Goal: Task Accomplishment & Management: Use online tool/utility

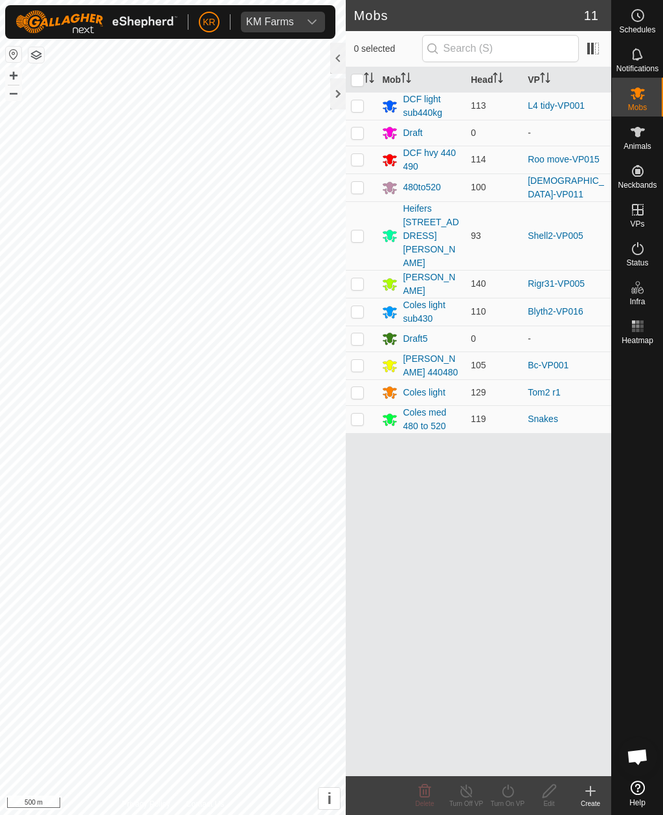
click at [640, 803] on span "Help" at bounding box center [637, 803] width 16 height 8
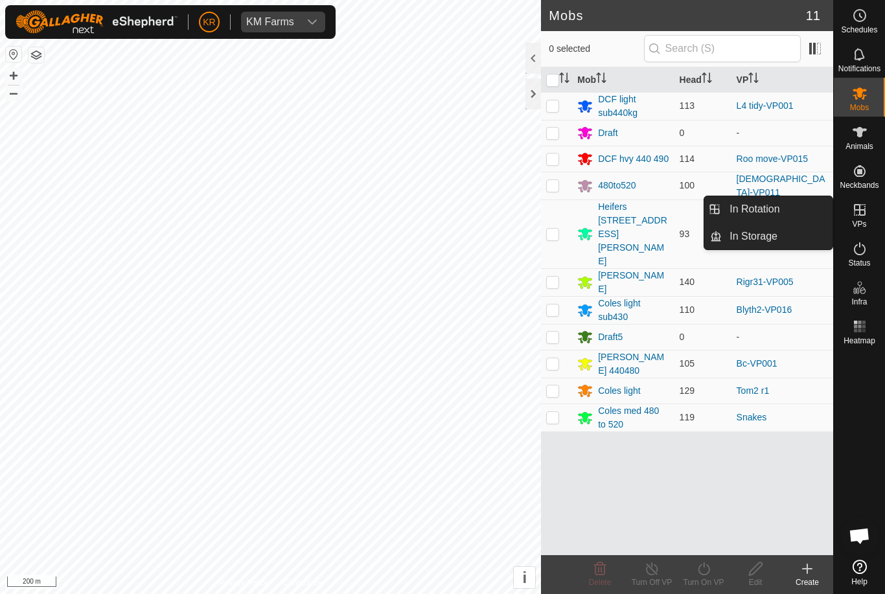
click at [662, 211] on link "In Rotation" at bounding box center [776, 209] width 111 height 26
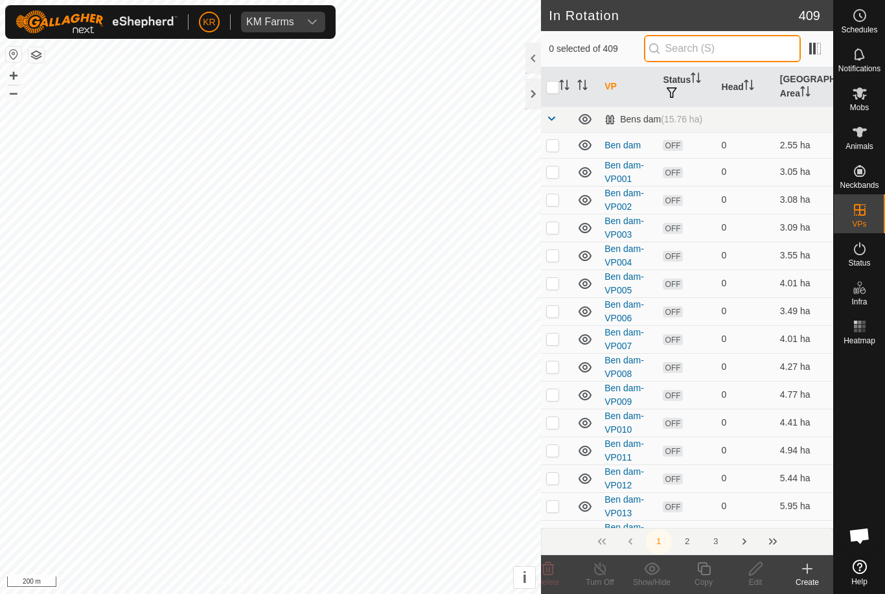
click at [662, 55] on input "text" at bounding box center [722, 48] width 157 height 27
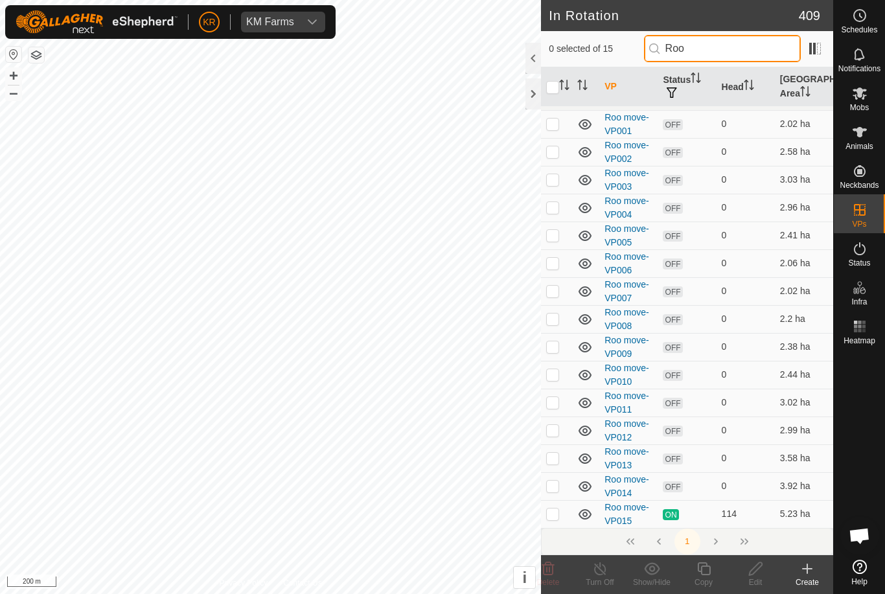
scroll to position [22, 0]
click at [662, 52] on input "Roo" at bounding box center [722, 48] width 157 height 27
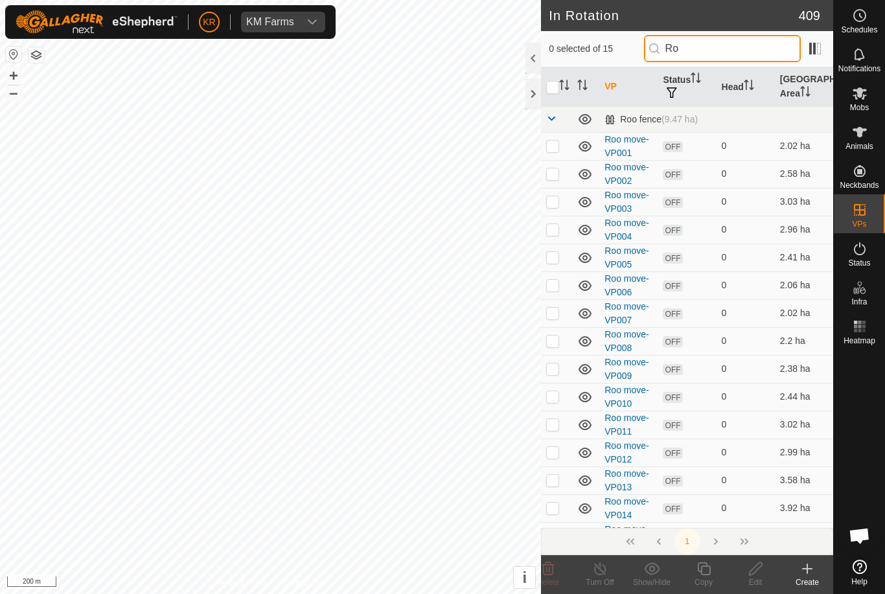
type input "R"
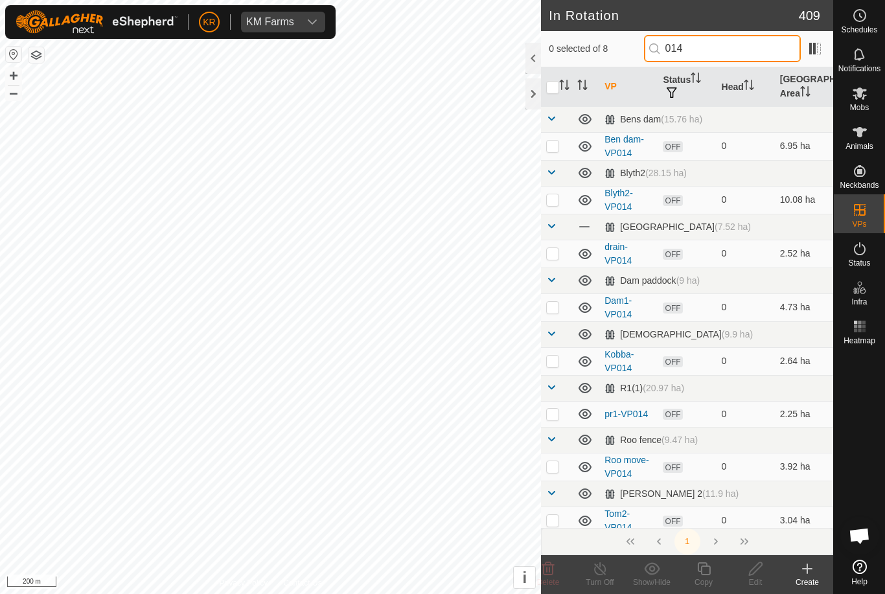
type input "014"
click at [556, 455] on td at bounding box center [556, 467] width 31 height 28
checkbox input "true"
click at [662, 574] on icon at bounding box center [703, 568] width 13 height 13
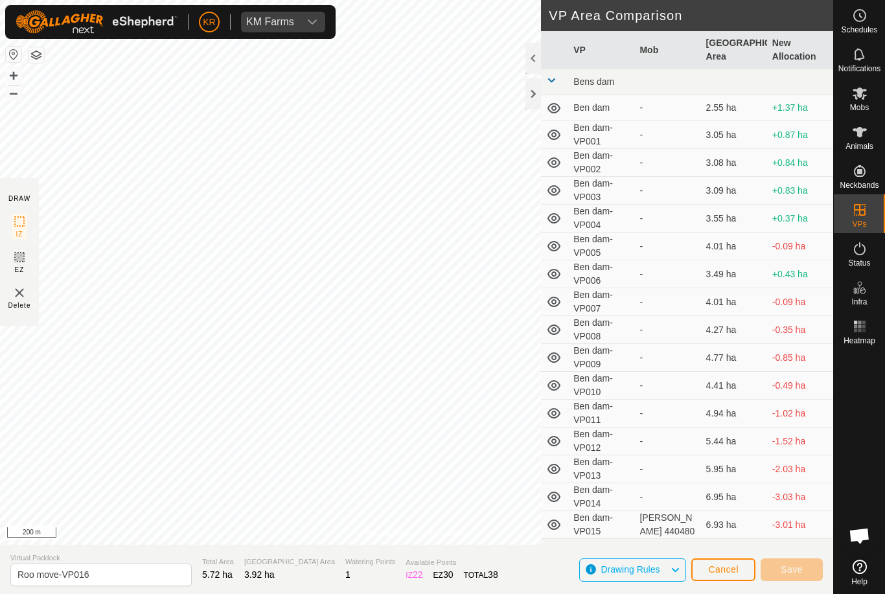
click at [662, 570] on span "Cancel" at bounding box center [723, 569] width 30 height 10
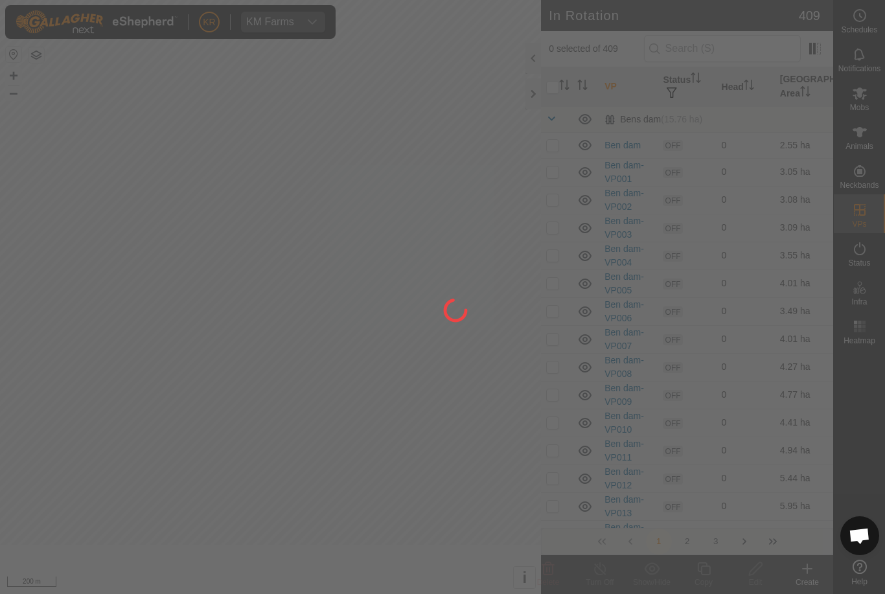
click at [662, 565] on div at bounding box center [442, 297] width 885 height 594
click at [662, 54] on div at bounding box center [442, 297] width 885 height 594
click at [662, 52] on div at bounding box center [442, 297] width 885 height 594
click at [662, 54] on div at bounding box center [442, 297] width 885 height 594
click at [662, 55] on div at bounding box center [442, 297] width 885 height 594
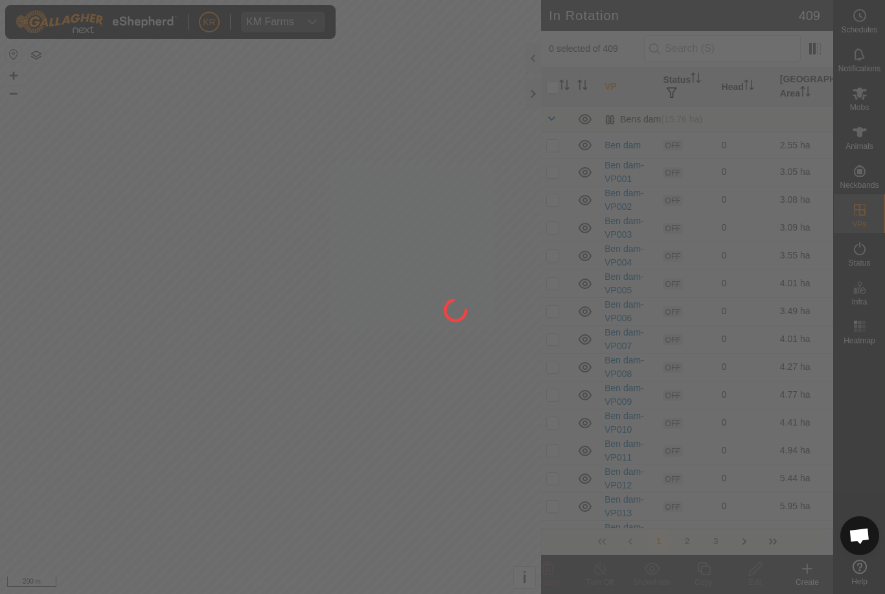
click at [662, 56] on div at bounding box center [442, 297] width 885 height 594
click at [662, 60] on div at bounding box center [442, 297] width 885 height 594
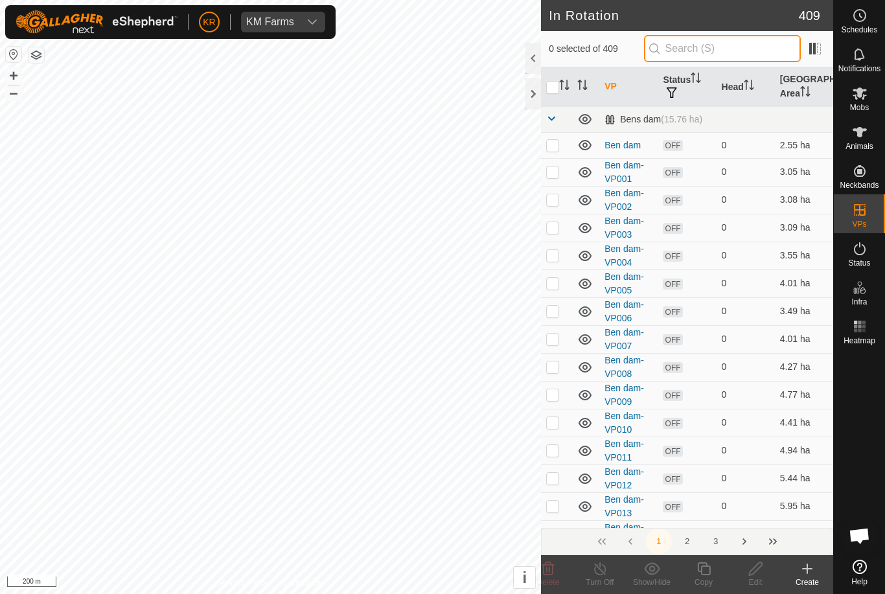
click at [662, 39] on input "text" at bounding box center [722, 48] width 157 height 27
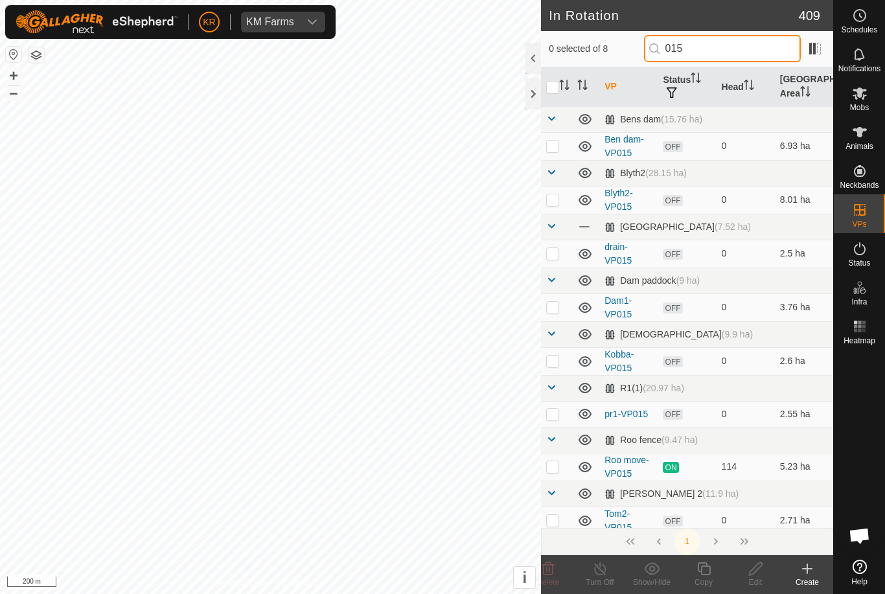
type input "015"
click at [545, 460] on td at bounding box center [556, 467] width 31 height 28
checkbox input "true"
click at [662, 572] on icon at bounding box center [703, 569] width 16 height 16
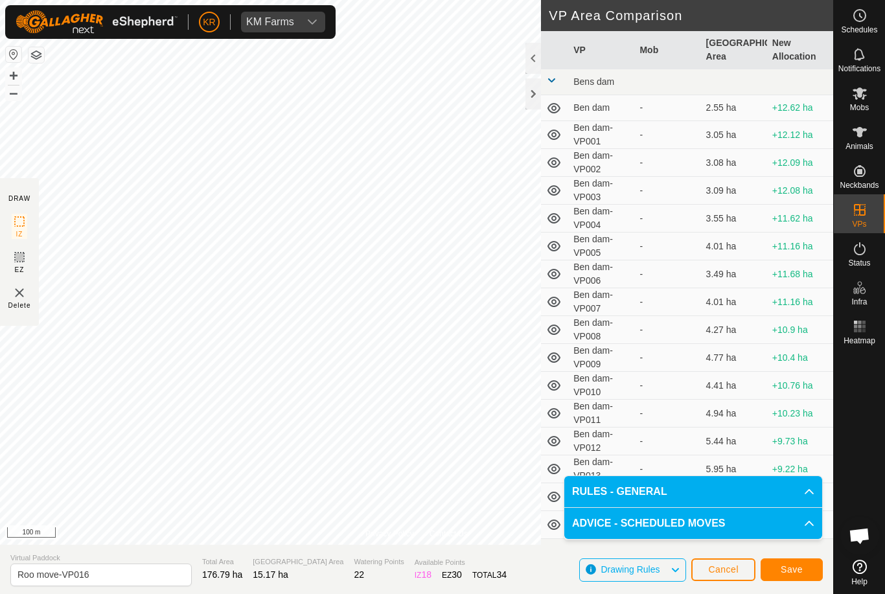
click at [662, 568] on span "Save" at bounding box center [791, 569] width 22 height 10
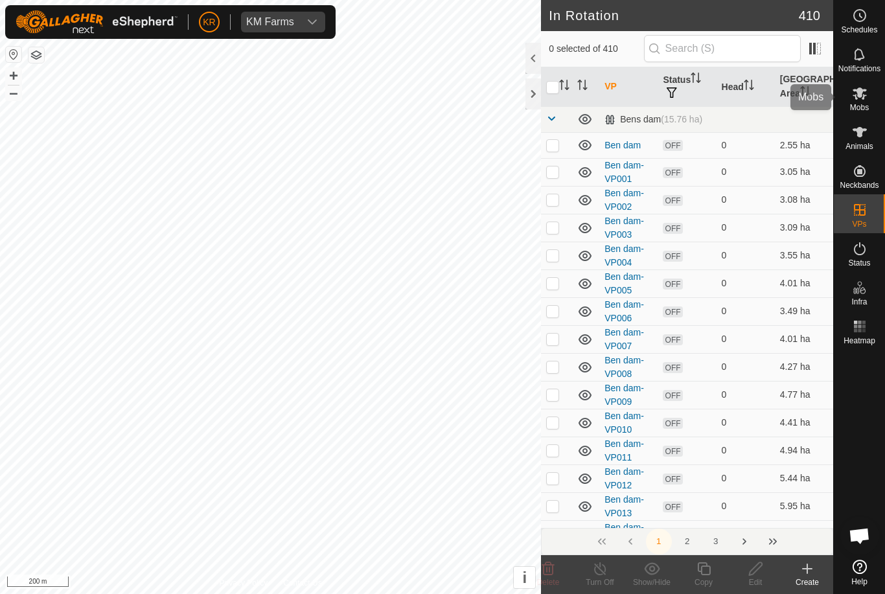
click at [662, 105] on span "Mobs" at bounding box center [859, 108] width 19 height 8
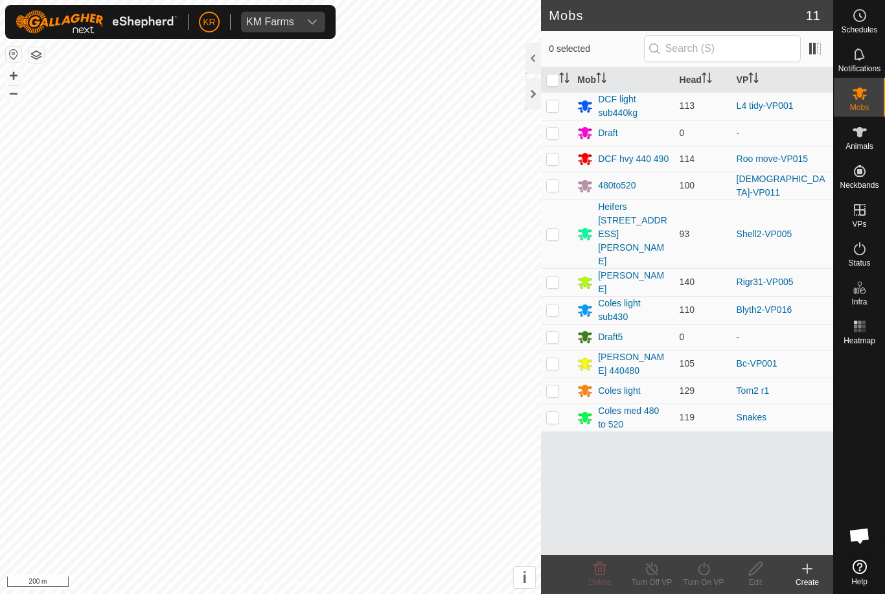
click at [554, 159] on p-checkbox at bounding box center [552, 158] width 13 height 10
checkbox input "true"
click at [662, 574] on icon at bounding box center [703, 569] width 16 height 16
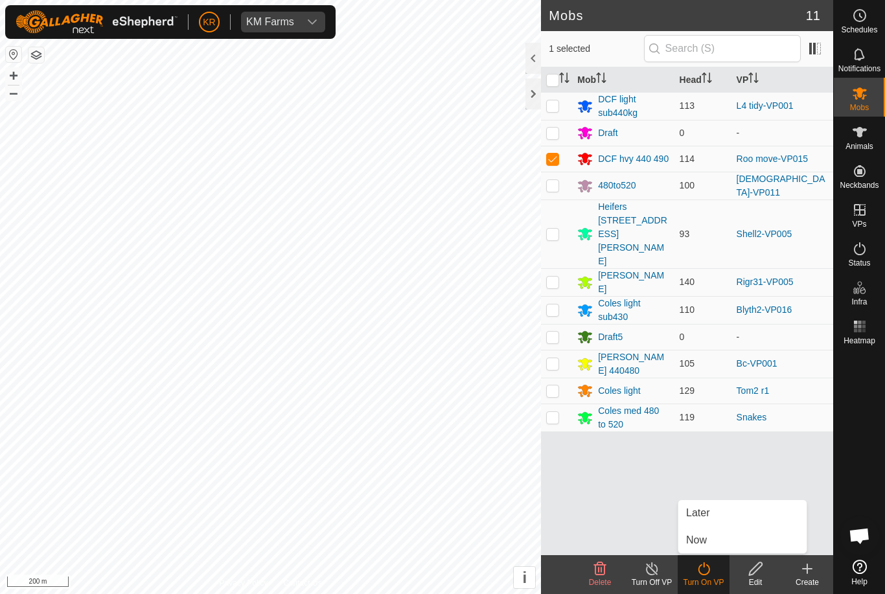
click at [662, 516] on link "Later" at bounding box center [742, 513] width 128 height 26
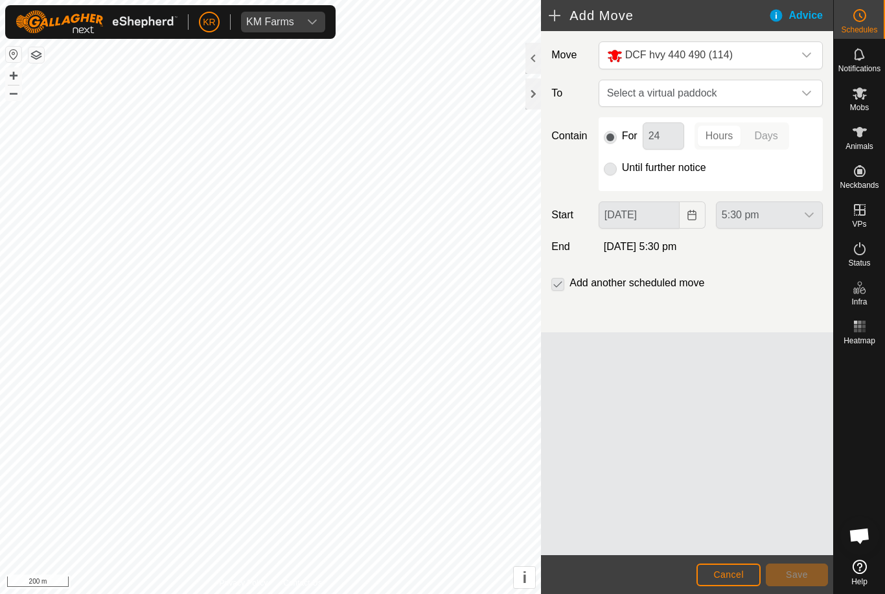
click at [662, 460] on div at bounding box center [858, 452] width 51 height 205
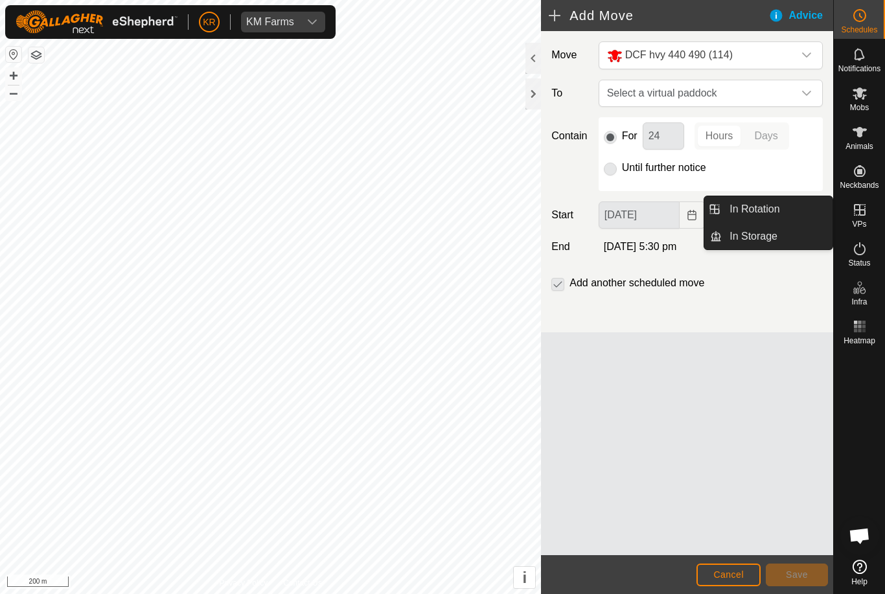
click at [798, 212] on link "In Rotation" at bounding box center [776, 209] width 111 height 26
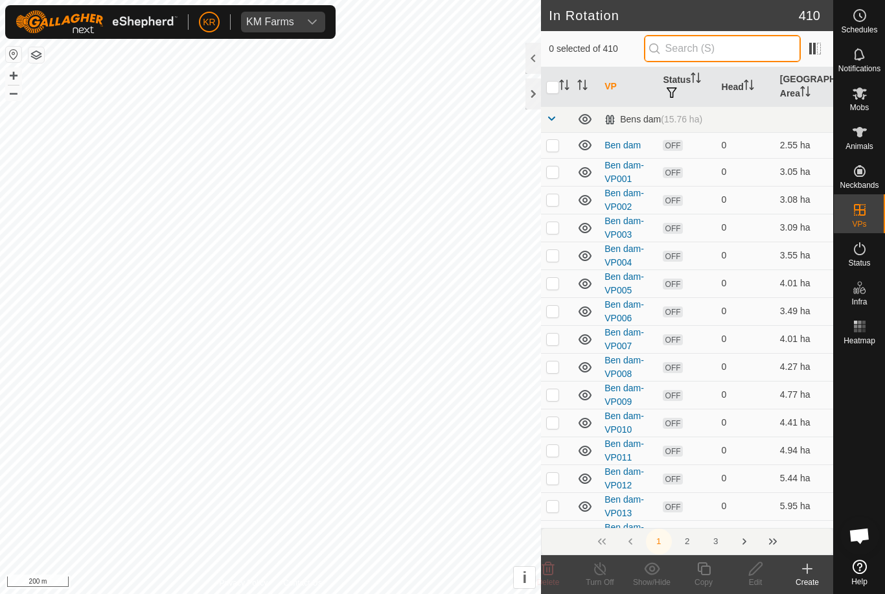
click at [780, 56] on input "text" at bounding box center [722, 48] width 157 height 27
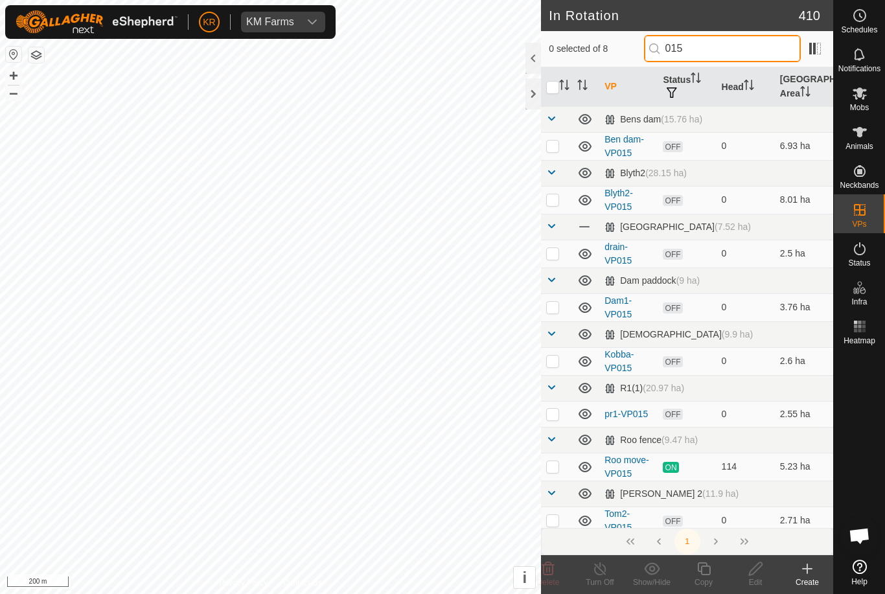
type input "015"
click at [555, 461] on p-checkbox at bounding box center [552, 466] width 13 height 10
checkbox input "true"
click at [710, 571] on icon at bounding box center [703, 568] width 13 height 13
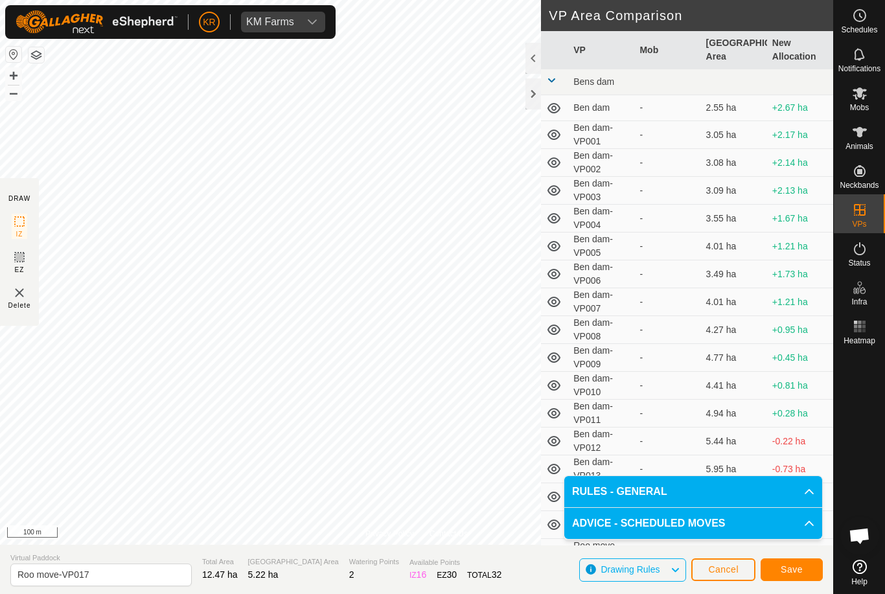
click at [795, 569] on span "Save" at bounding box center [791, 569] width 22 height 10
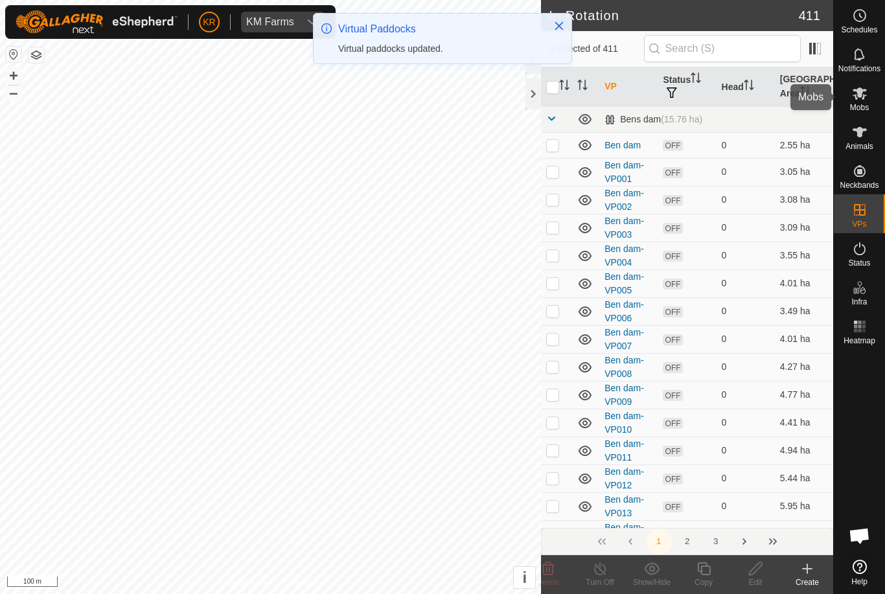
click at [877, 115] on div "Mobs" at bounding box center [858, 97] width 51 height 39
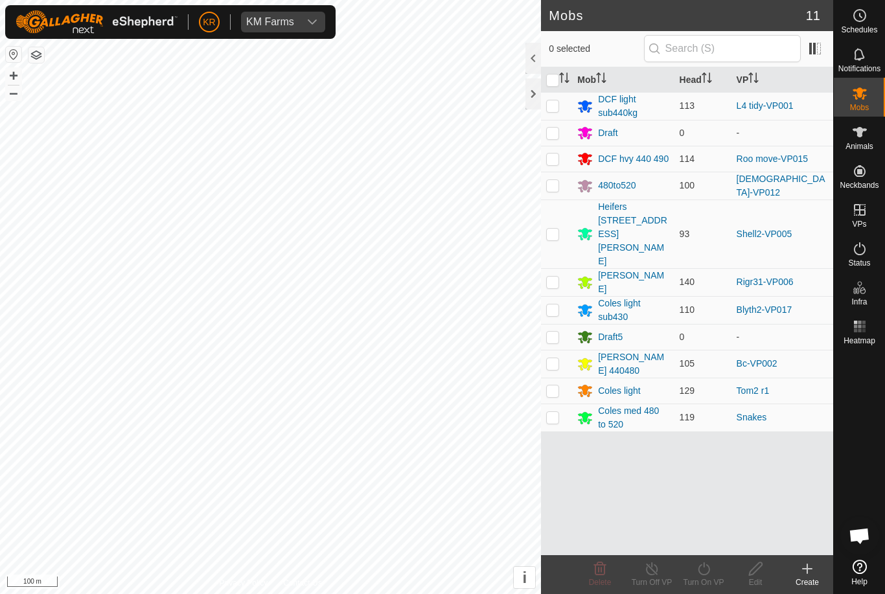
click at [560, 165] on td at bounding box center [556, 159] width 31 height 26
checkbox input "true"
click at [710, 571] on icon at bounding box center [703, 569] width 16 height 16
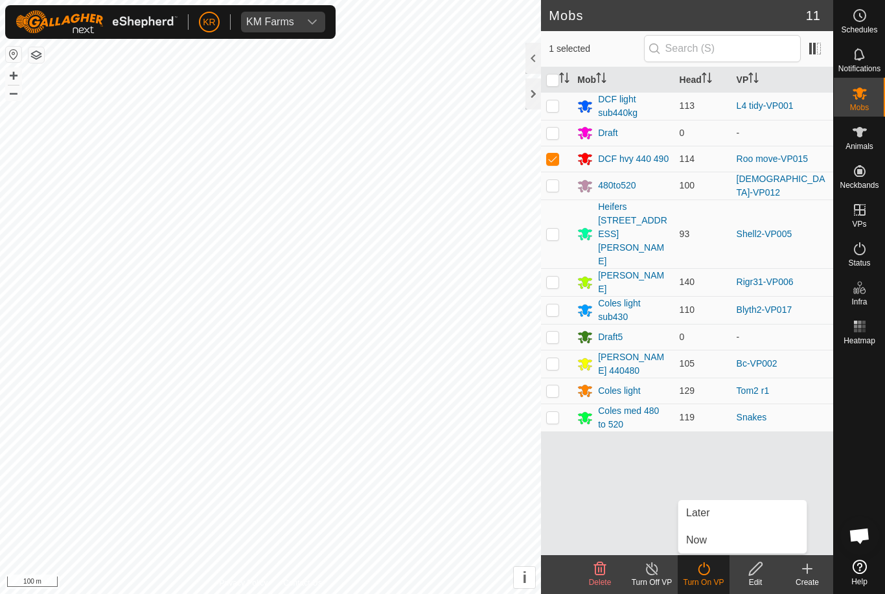
click at [724, 540] on link "Now" at bounding box center [742, 540] width 128 height 26
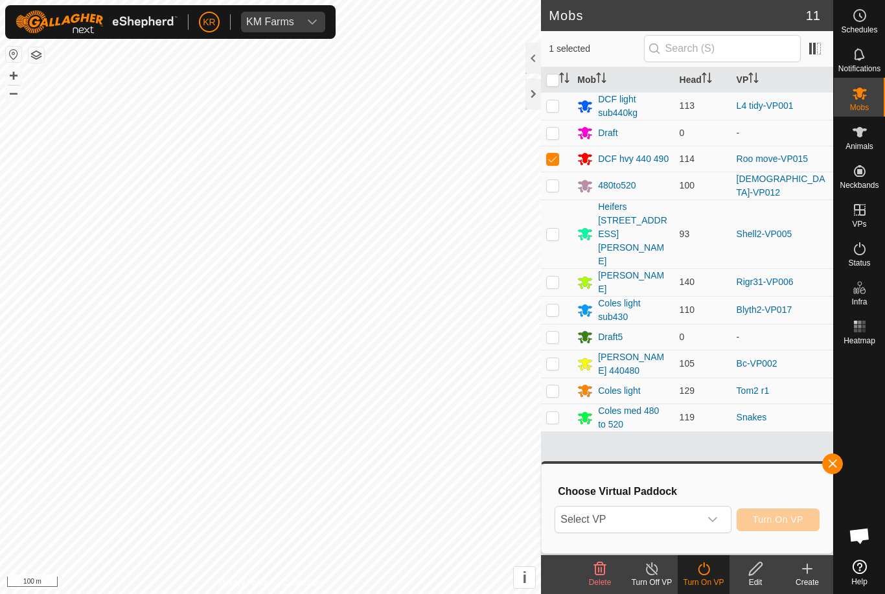
click at [716, 512] on div "dropdown trigger" at bounding box center [712, 519] width 26 height 26
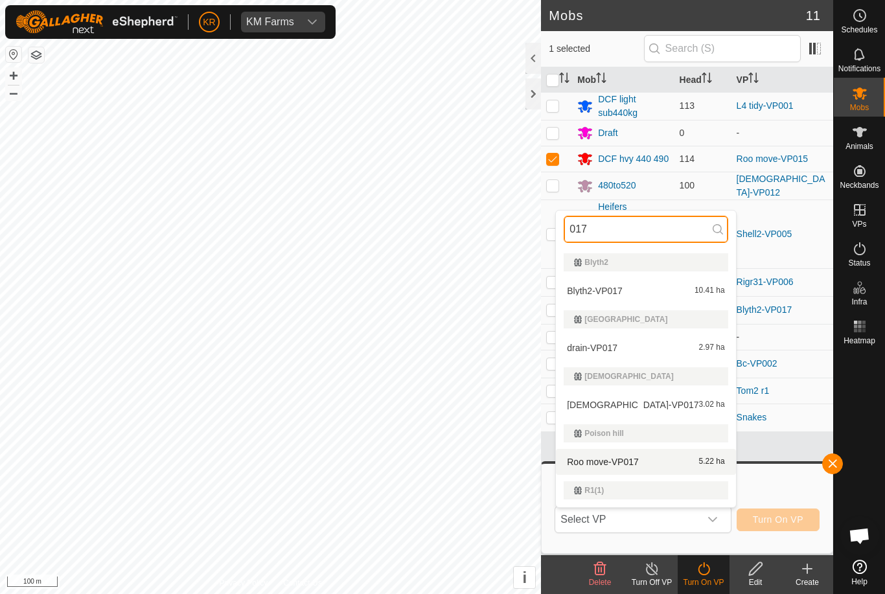
type input "017"
click at [680, 468] on div "Roo move-VP017 5.22 ha" at bounding box center [645, 462] width 164 height 16
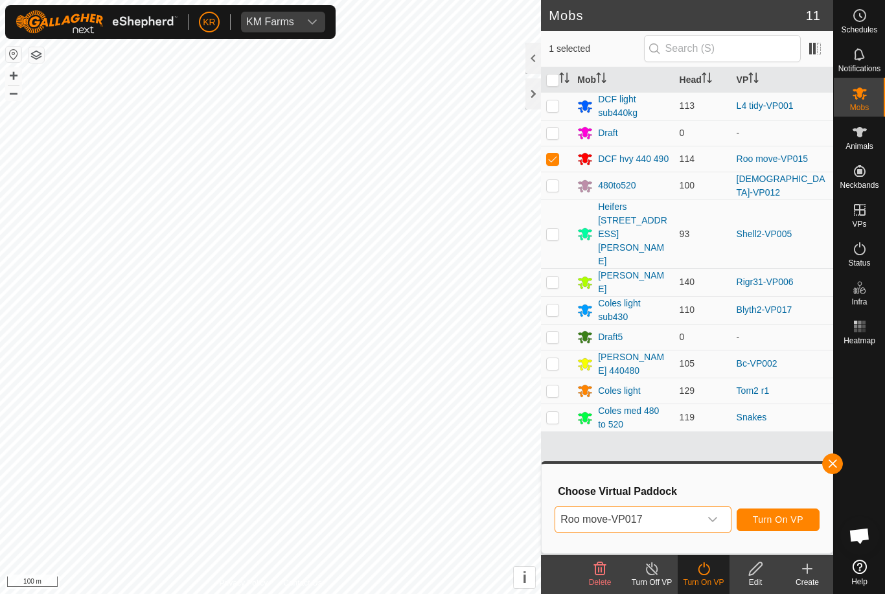
click at [775, 515] on span "Turn On VP" at bounding box center [777, 519] width 51 height 10
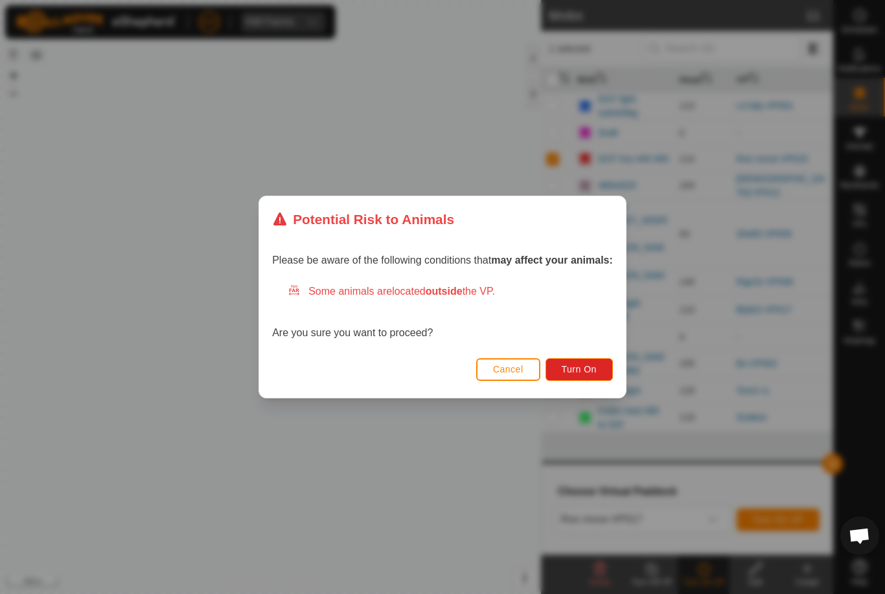
click at [595, 362] on button "Turn On" at bounding box center [578, 369] width 67 height 23
